Goal: Task Accomplishment & Management: Manage account settings

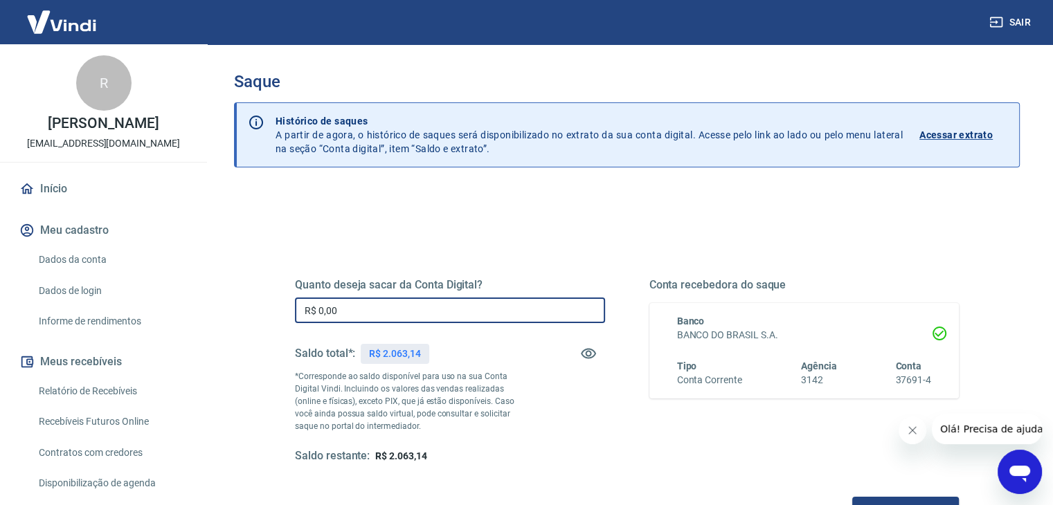
click at [458, 303] on input "R$ 0,00" at bounding box center [450, 311] width 310 height 26
click at [457, 303] on input "R$ 0,00" at bounding box center [450, 311] width 310 height 26
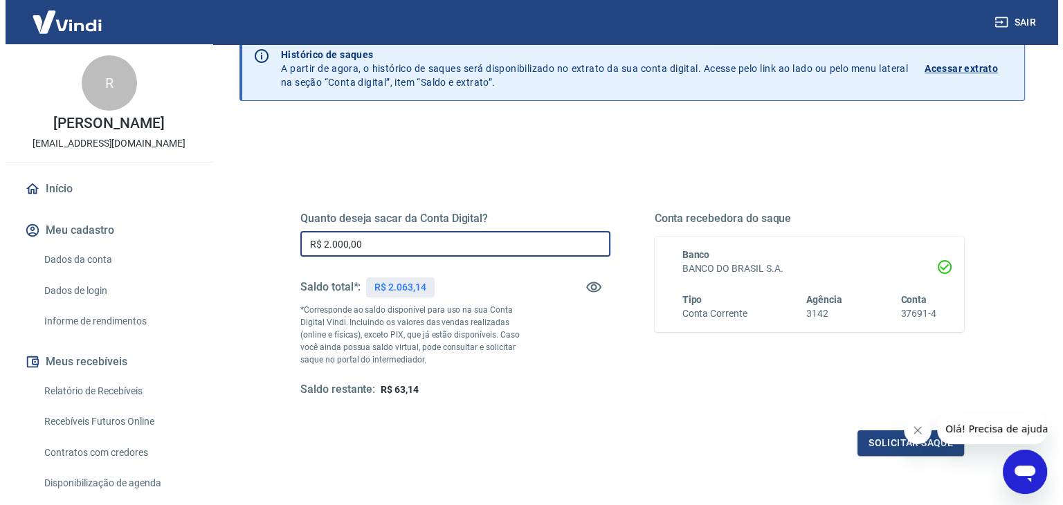
scroll to position [179, 0]
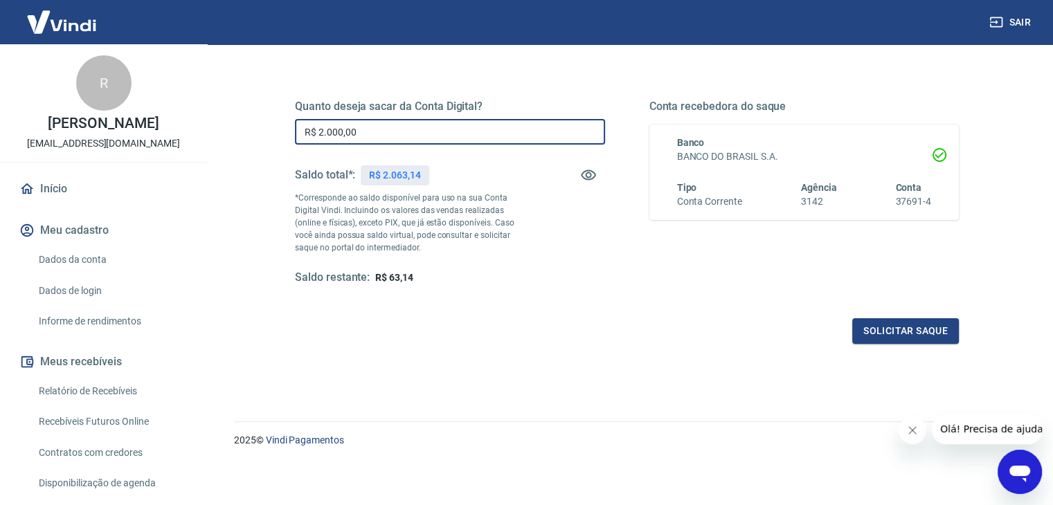
type input "R$ 2.000,00"
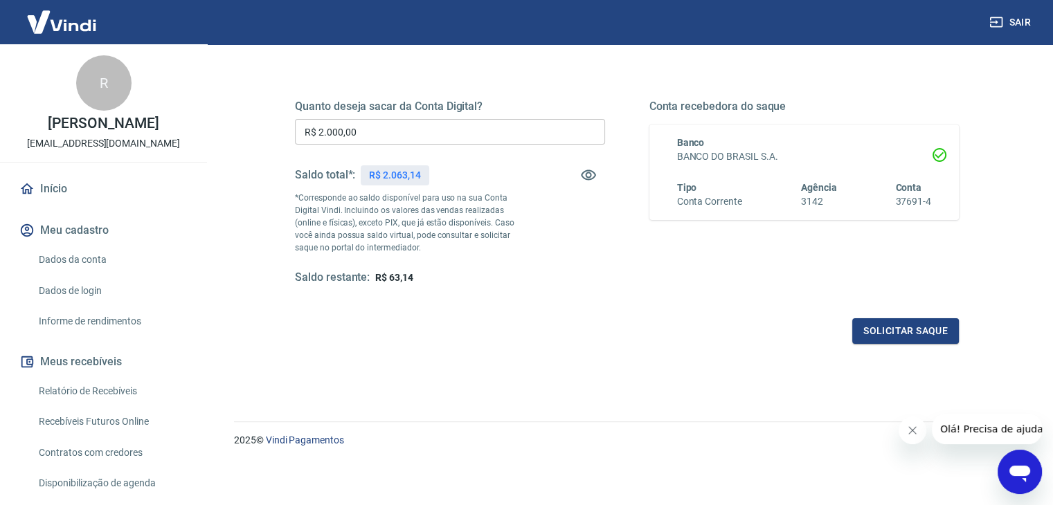
click at [889, 347] on div "Quanto deseja sacar da Conta Digital? R$ 2.000,00 ​ Saldo total*: R$ 2.063,14 *…" at bounding box center [626, 200] width 697 height 322
click at [893, 327] on button "Solicitar saque" at bounding box center [905, 331] width 107 height 26
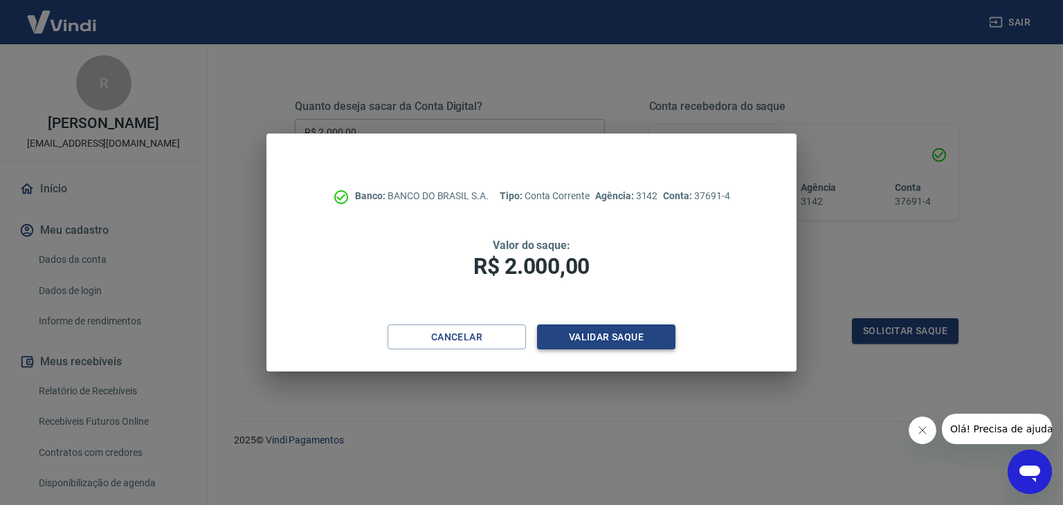
click at [632, 327] on button "Validar saque" at bounding box center [606, 338] width 138 height 26
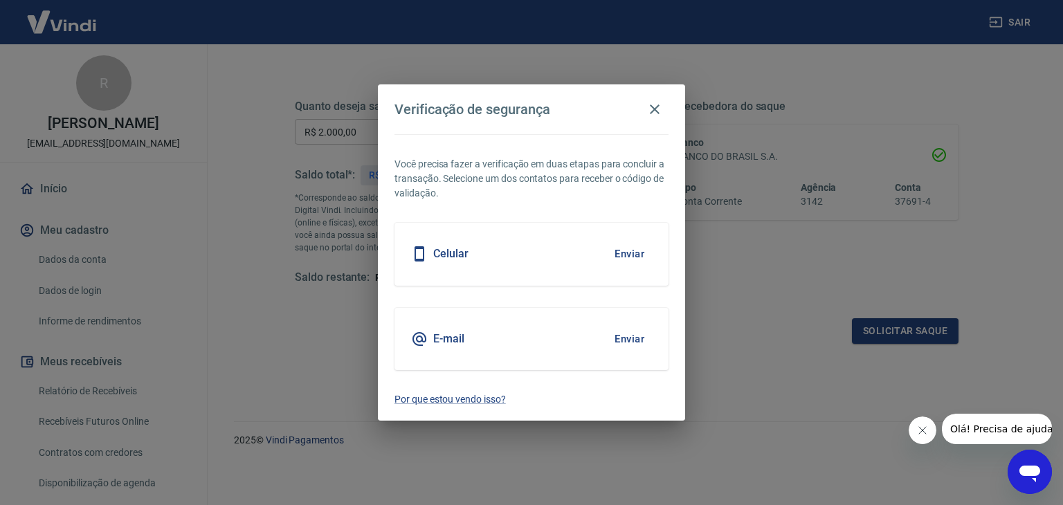
click at [624, 335] on button "Enviar" at bounding box center [629, 339] width 45 height 29
click at [636, 336] on button "Enviar" at bounding box center [629, 339] width 45 height 29
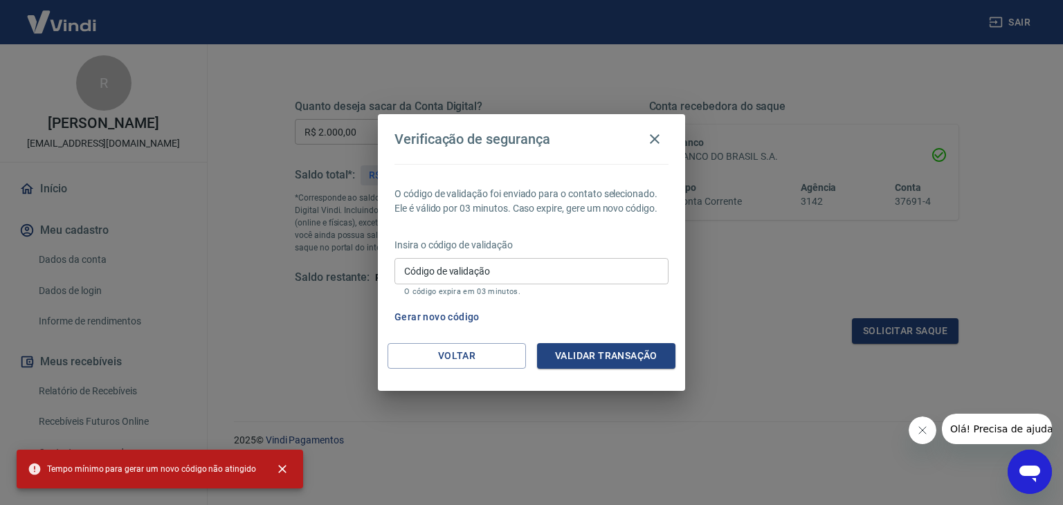
click at [506, 275] on input "Código de validação" at bounding box center [531, 271] width 274 height 26
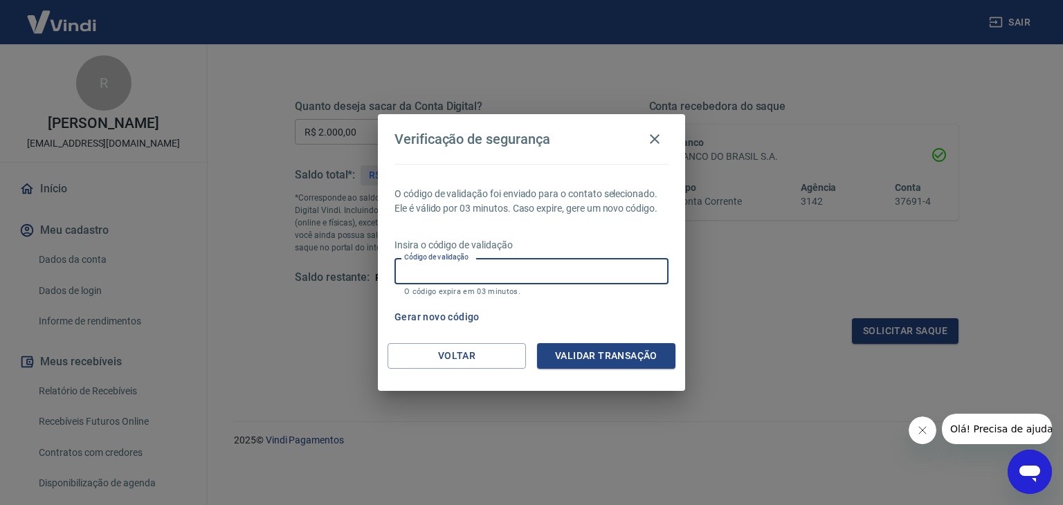
paste input "855425"
type input "855425"
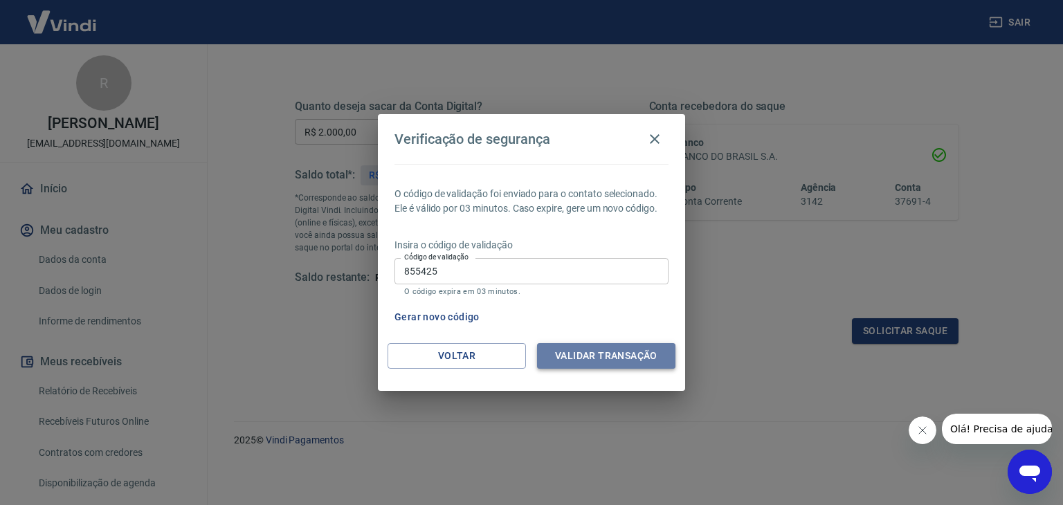
click at [652, 361] on button "Validar transação" at bounding box center [606, 356] width 138 height 26
